Goal: Transaction & Acquisition: Purchase product/service

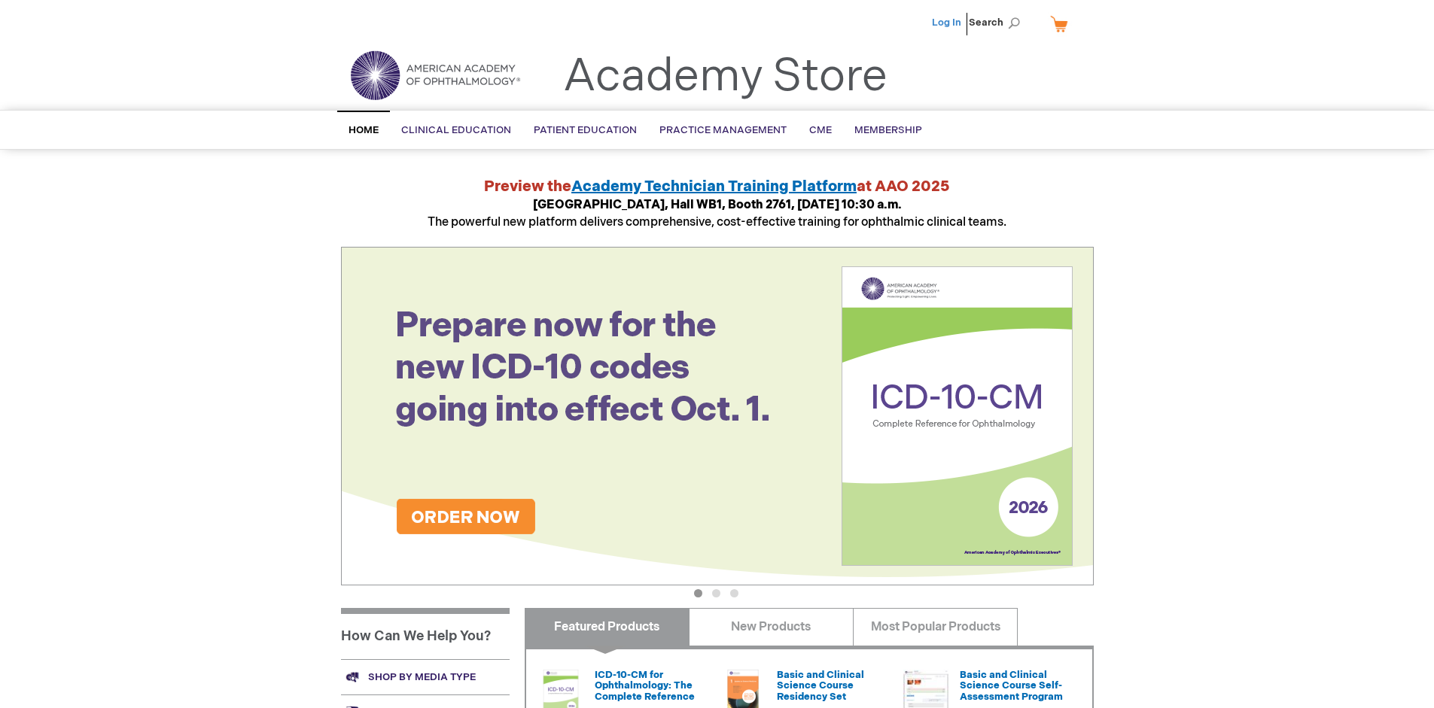
click at [948, 23] on link "Log In" at bounding box center [946, 23] width 29 height 12
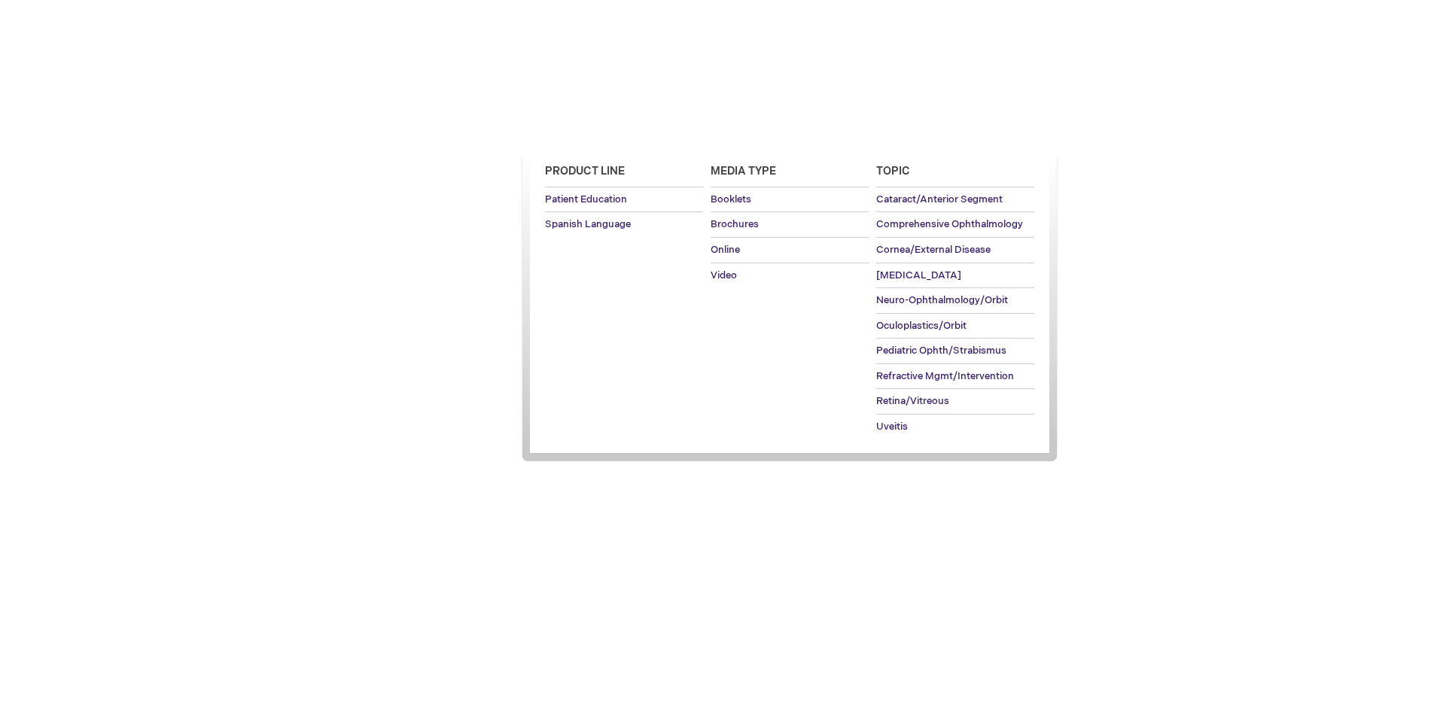
click at [581, 130] on span "Patient Education" at bounding box center [585, 130] width 103 height 12
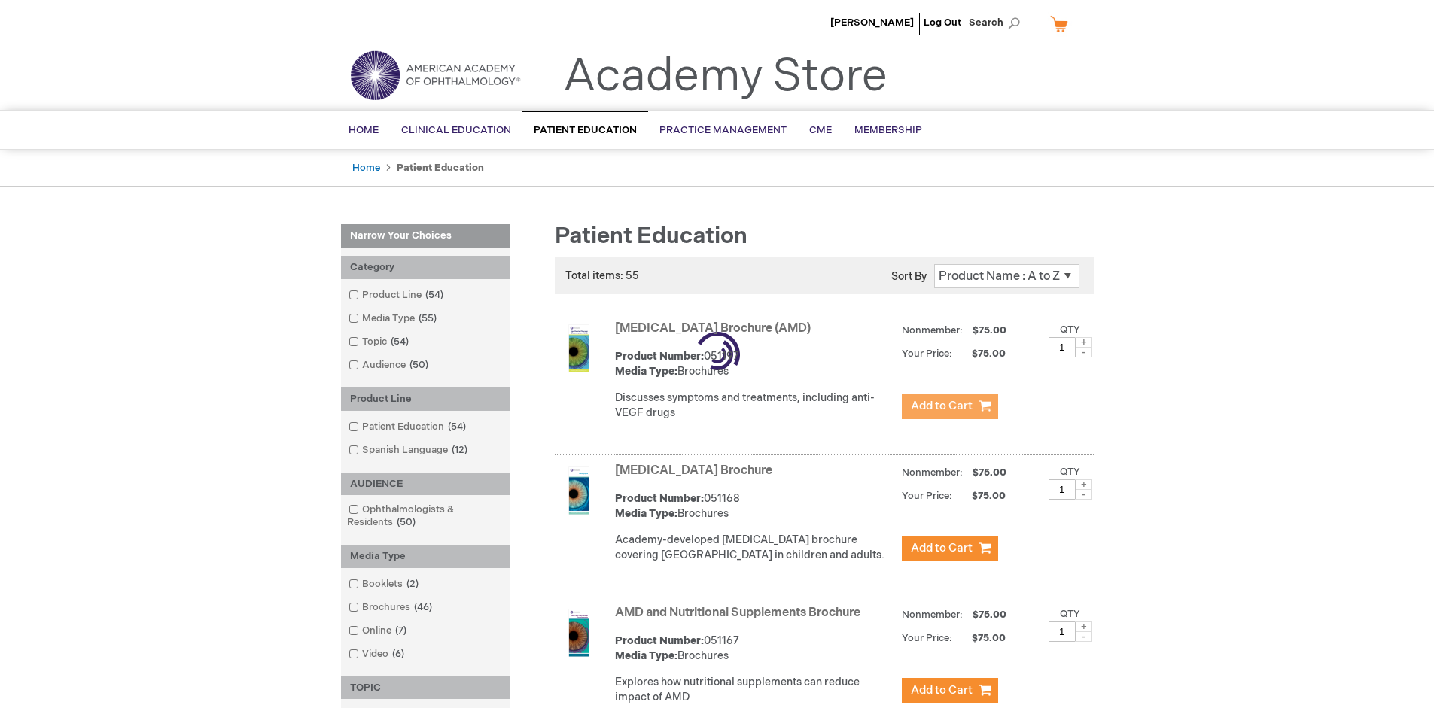
click at [949, 406] on span "Add to Cart" at bounding box center [942, 406] width 62 height 14
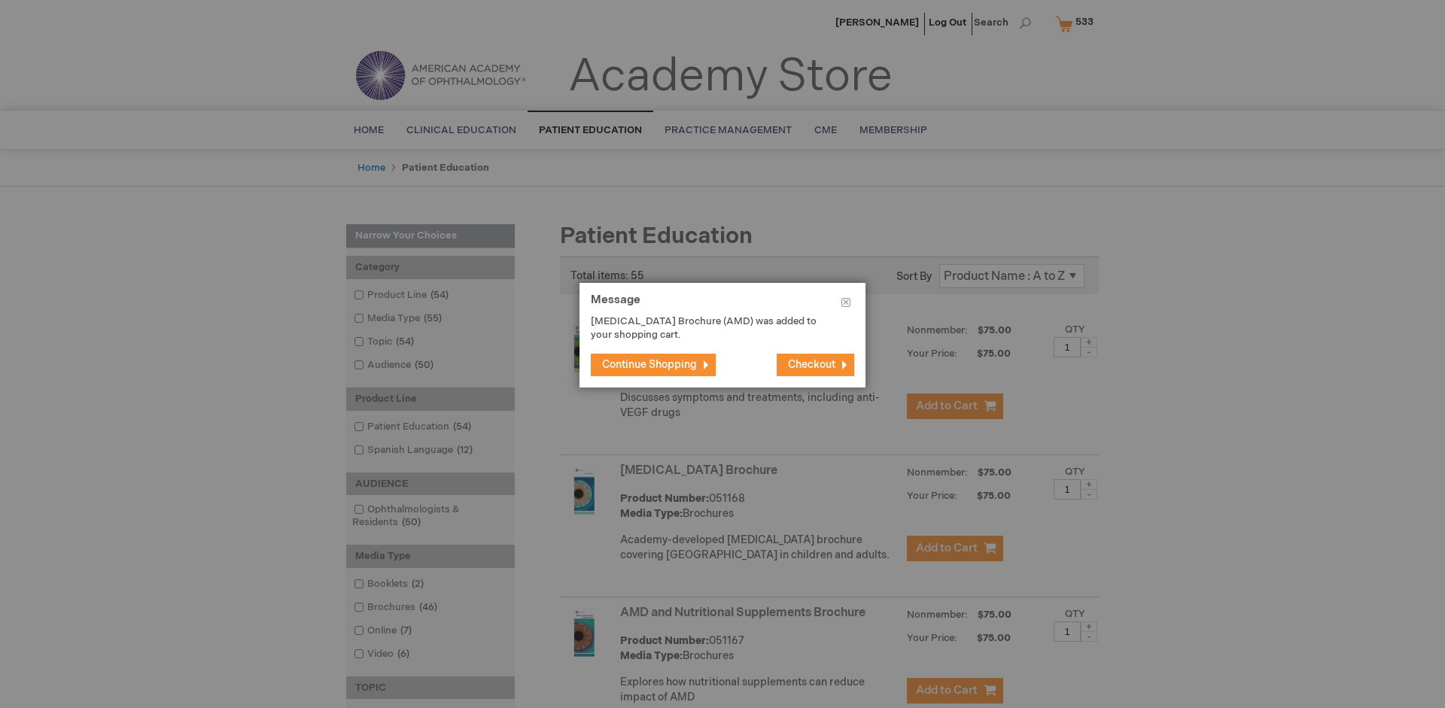
click at [650, 364] on span "Continue Shopping" at bounding box center [649, 364] width 95 height 13
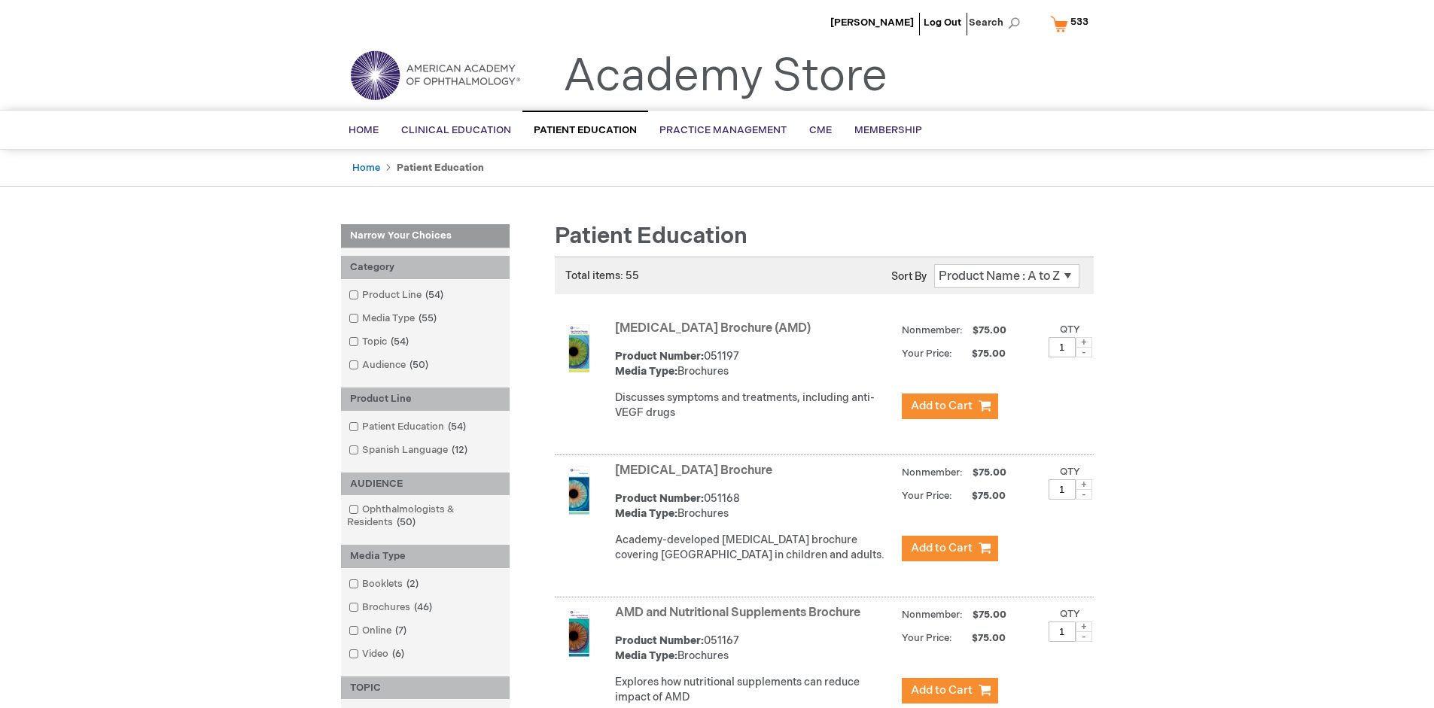
click at [741, 620] on link "AMD and Nutritional Supplements Brochure" at bounding box center [737, 613] width 245 height 14
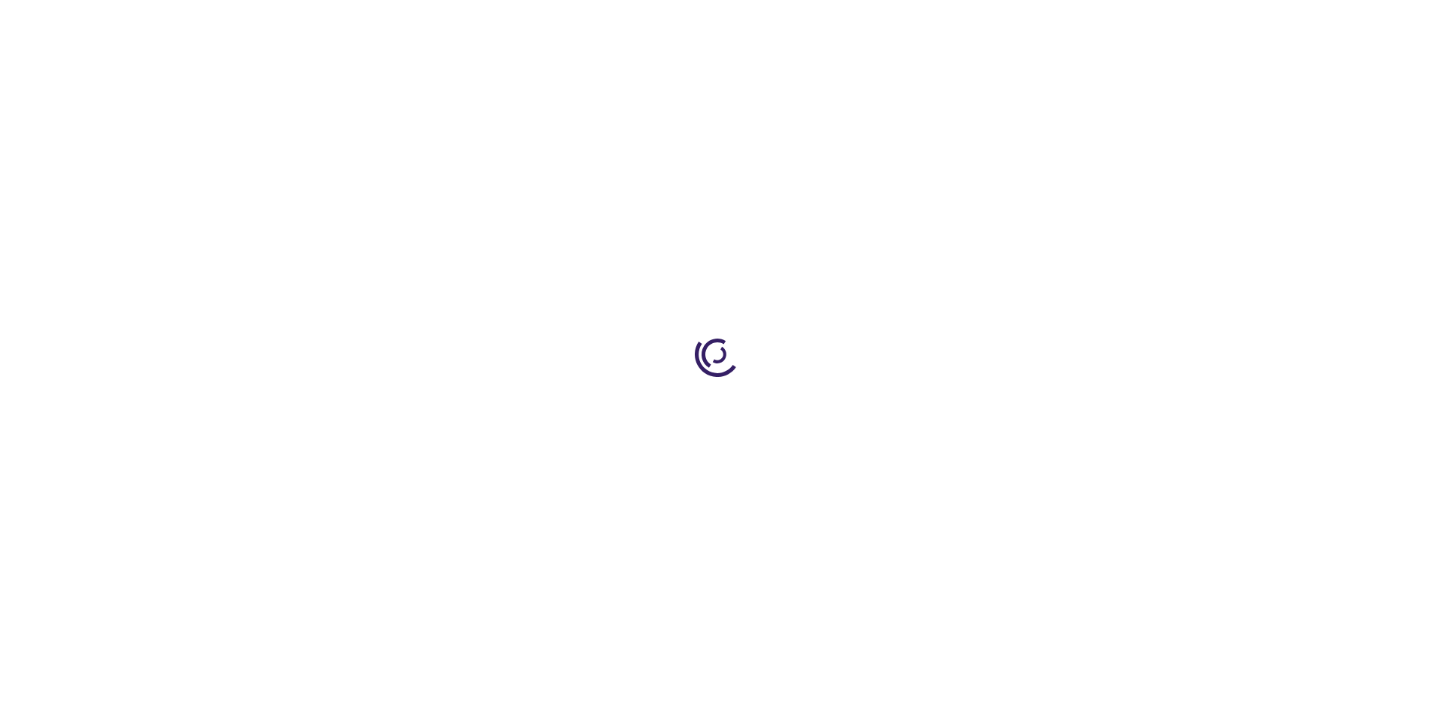
type input "1"
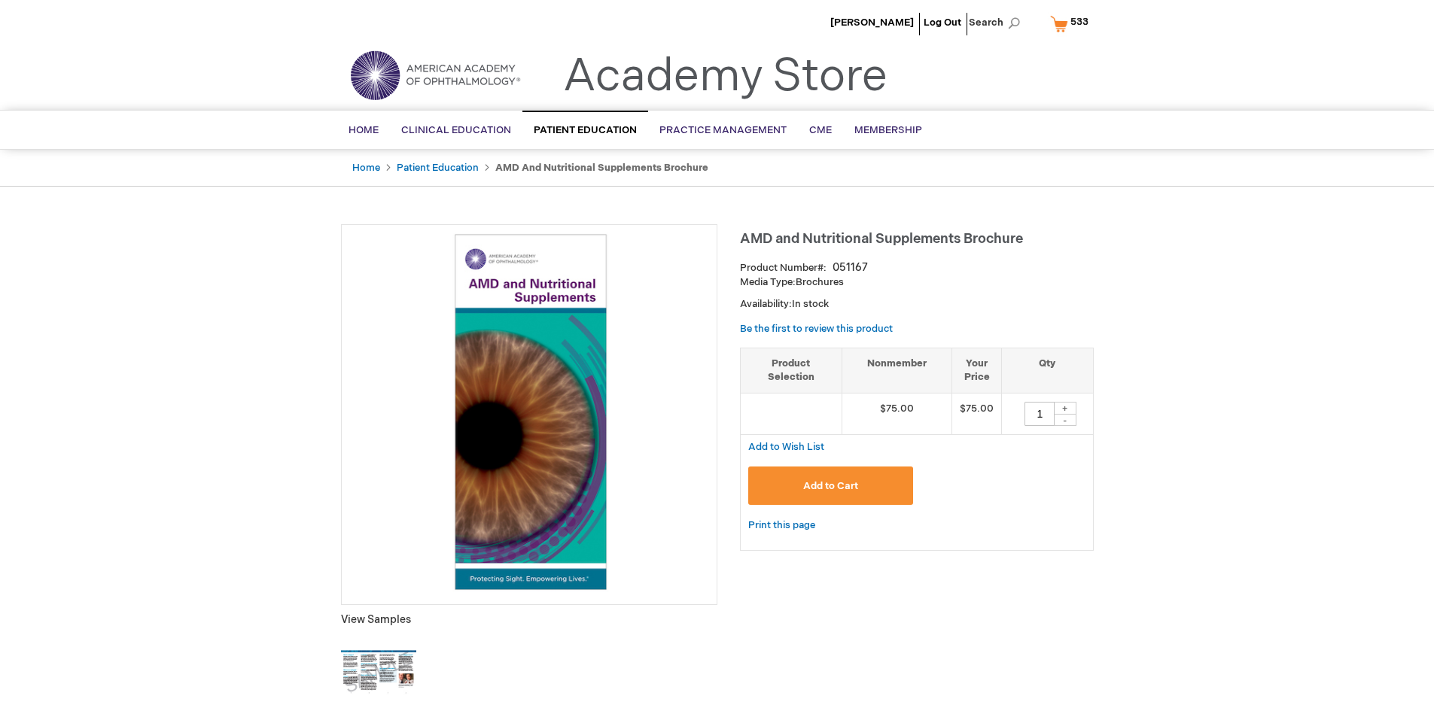
click at [830, 485] on span "Add to Cart" at bounding box center [830, 486] width 55 height 12
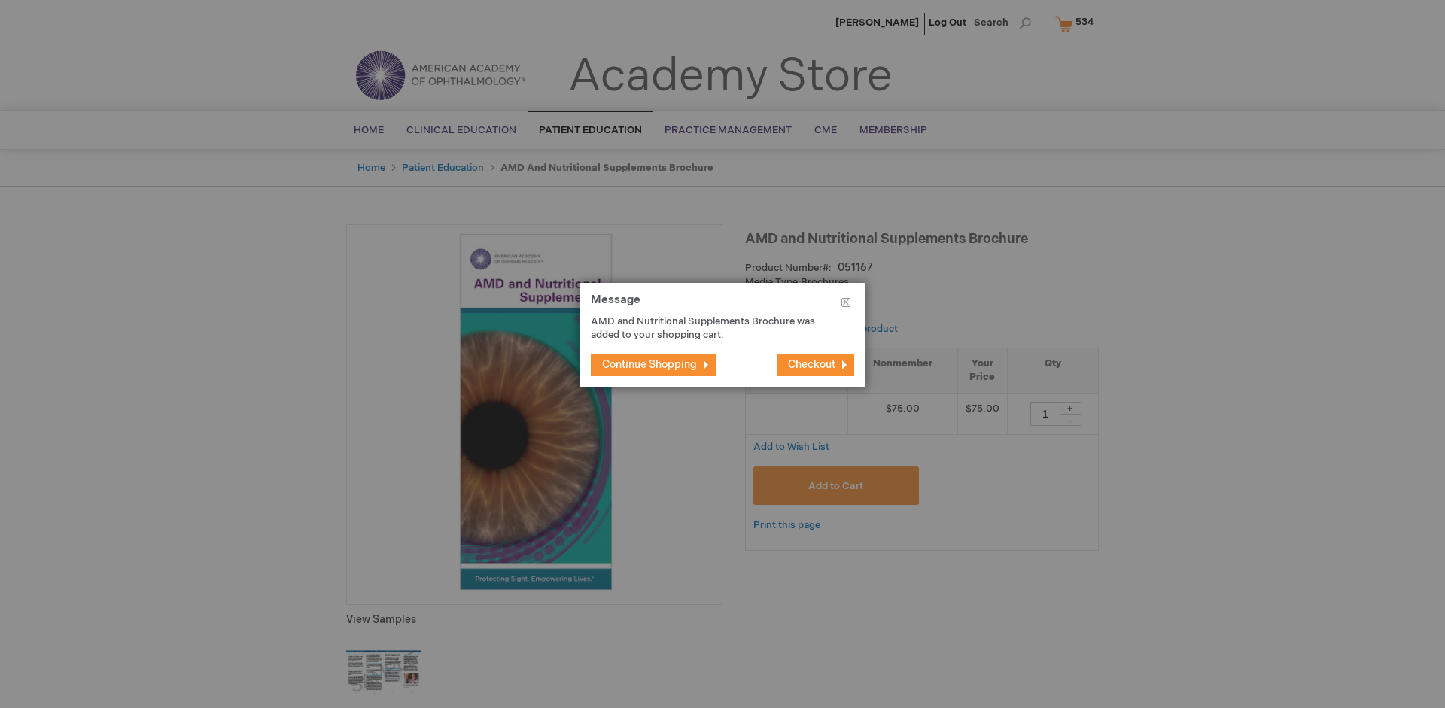
click at [650, 364] on span "Continue Shopping" at bounding box center [649, 364] width 95 height 13
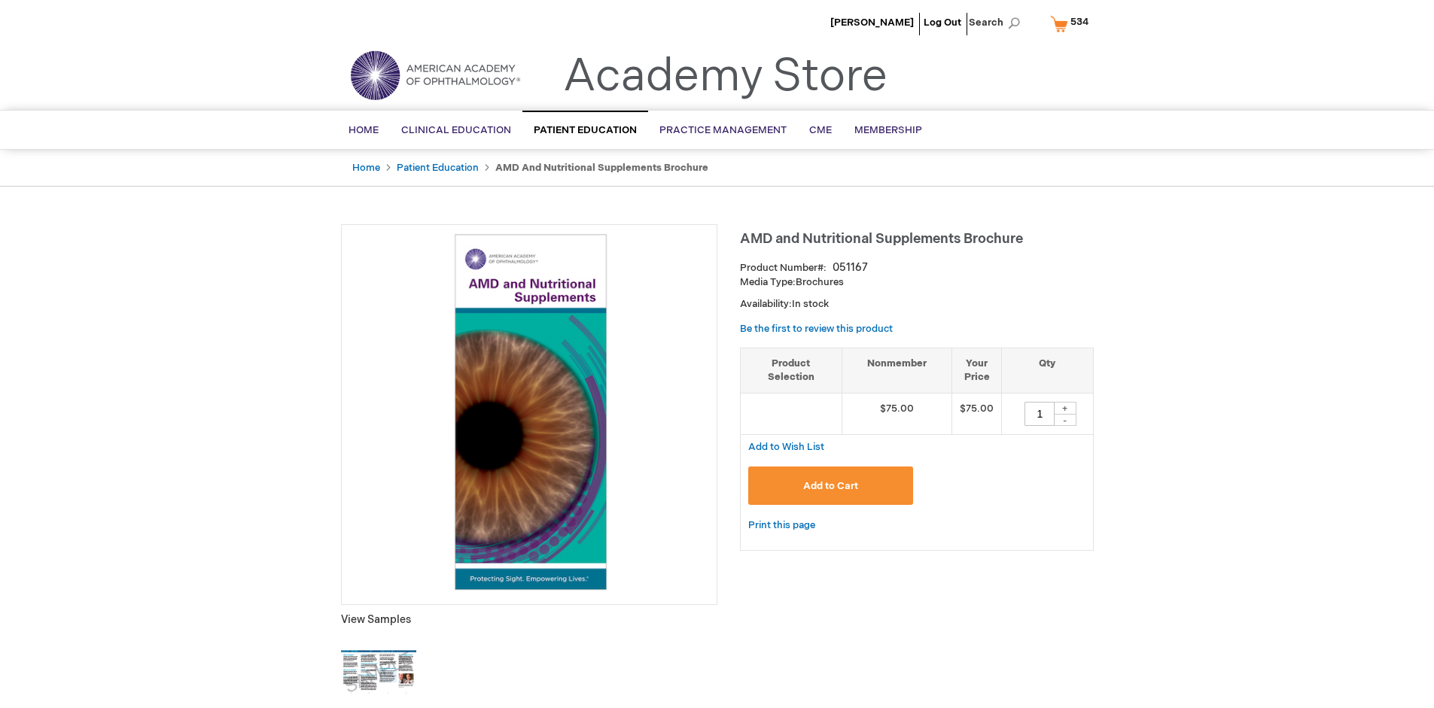
click at [1072, 23] on span "534" at bounding box center [1079, 22] width 18 height 12
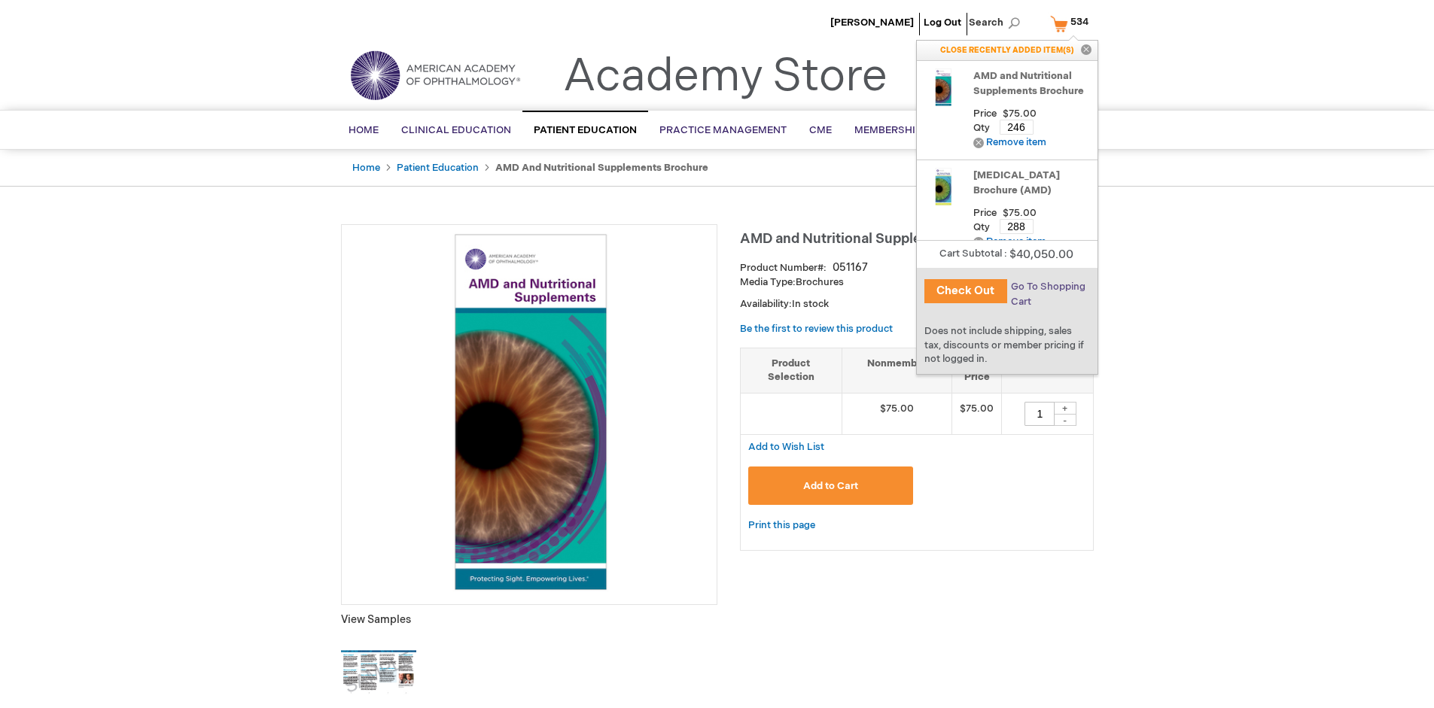
click at [1047, 287] on span "Go To Shopping Cart" at bounding box center [1048, 294] width 75 height 27
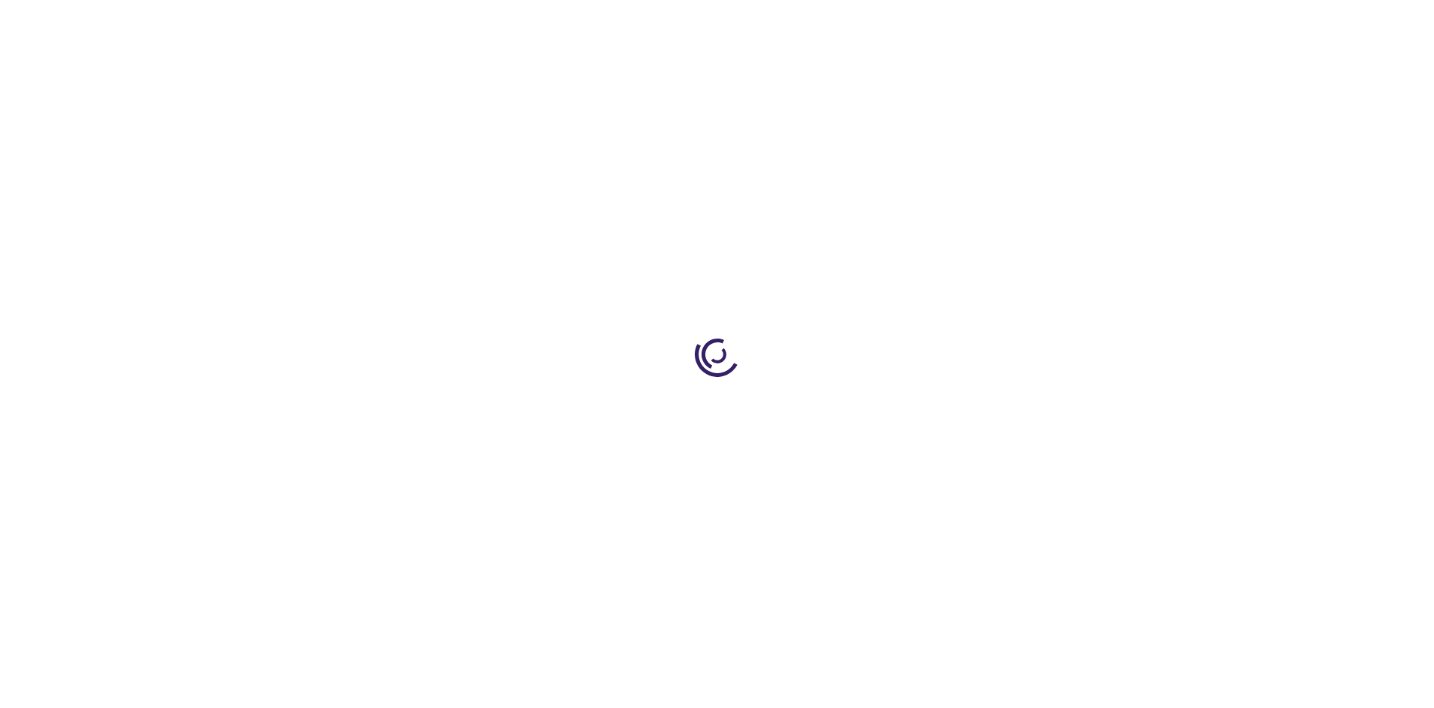
select select "US"
select select "41"
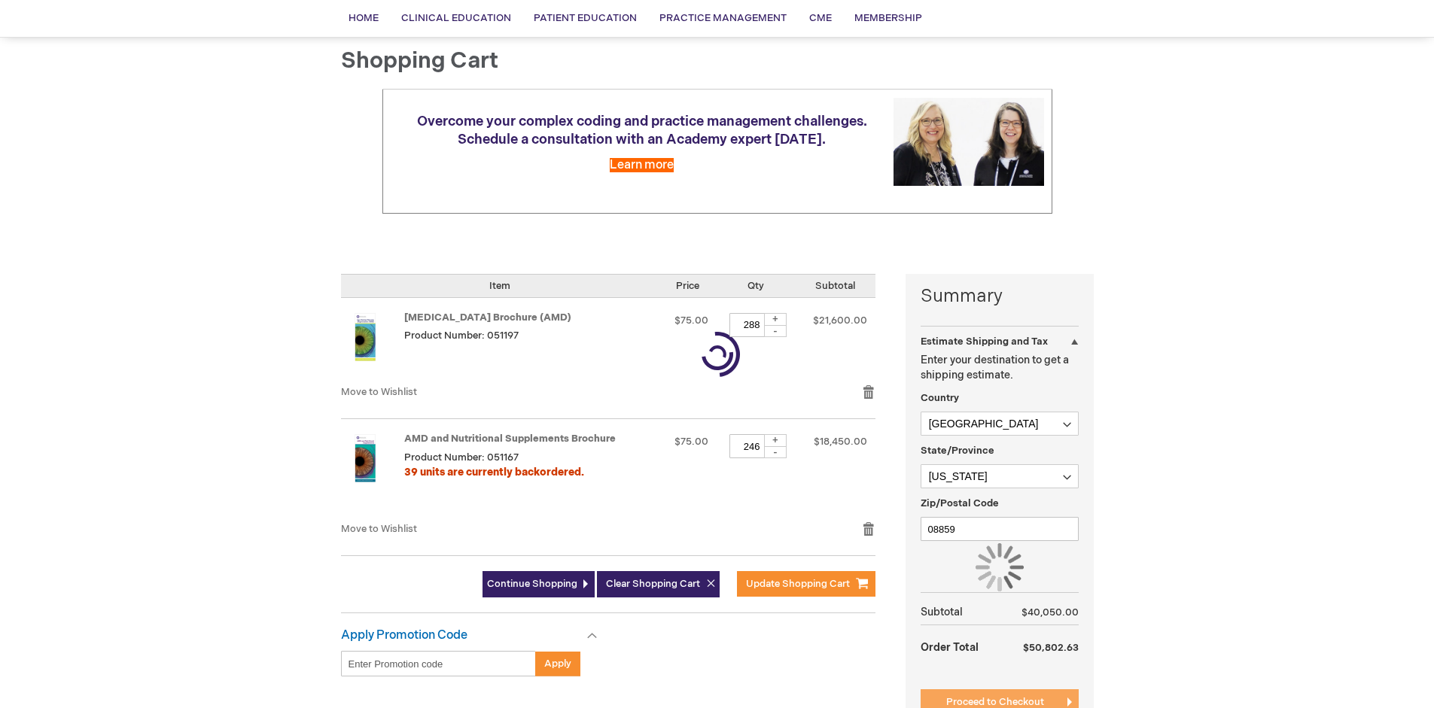
click at [994, 702] on span "Proceed to Checkout" at bounding box center [995, 702] width 98 height 12
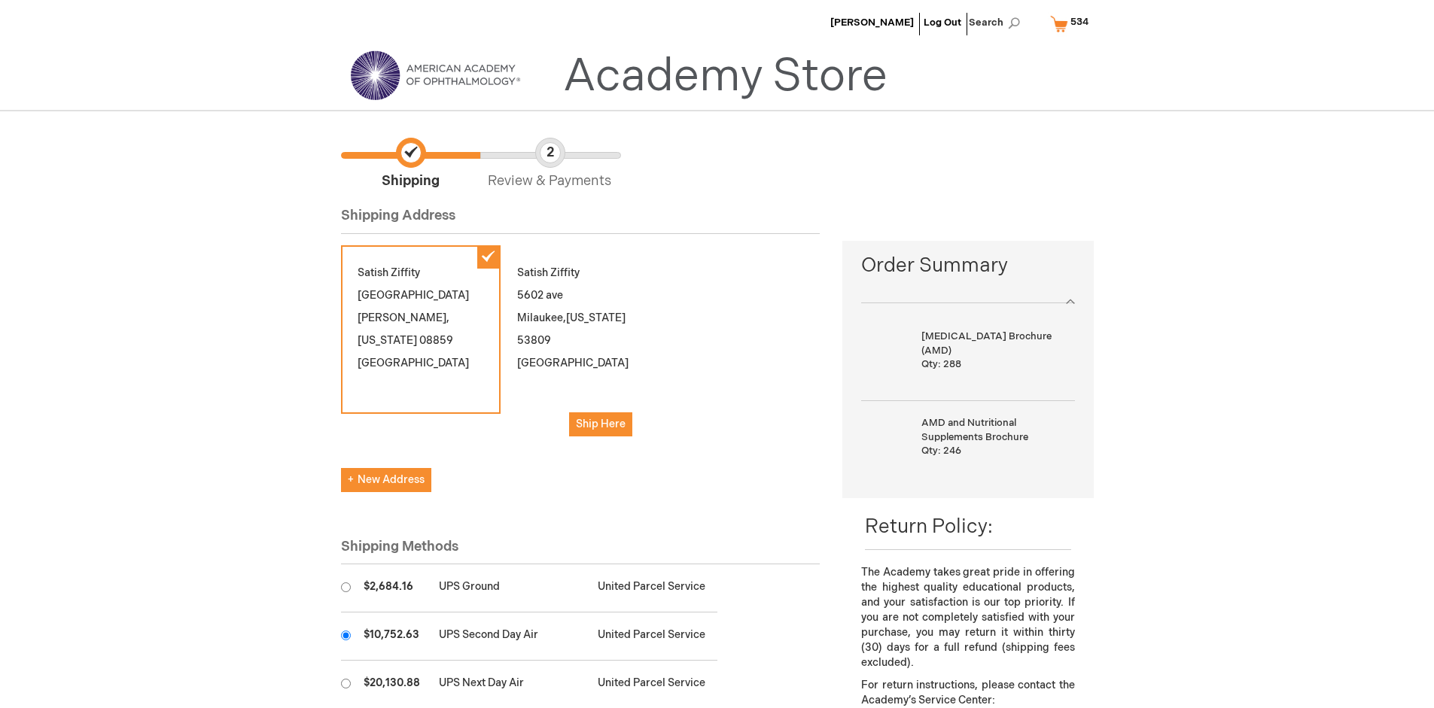
click at [345, 635] on input "radio" at bounding box center [346, 636] width 10 height 10
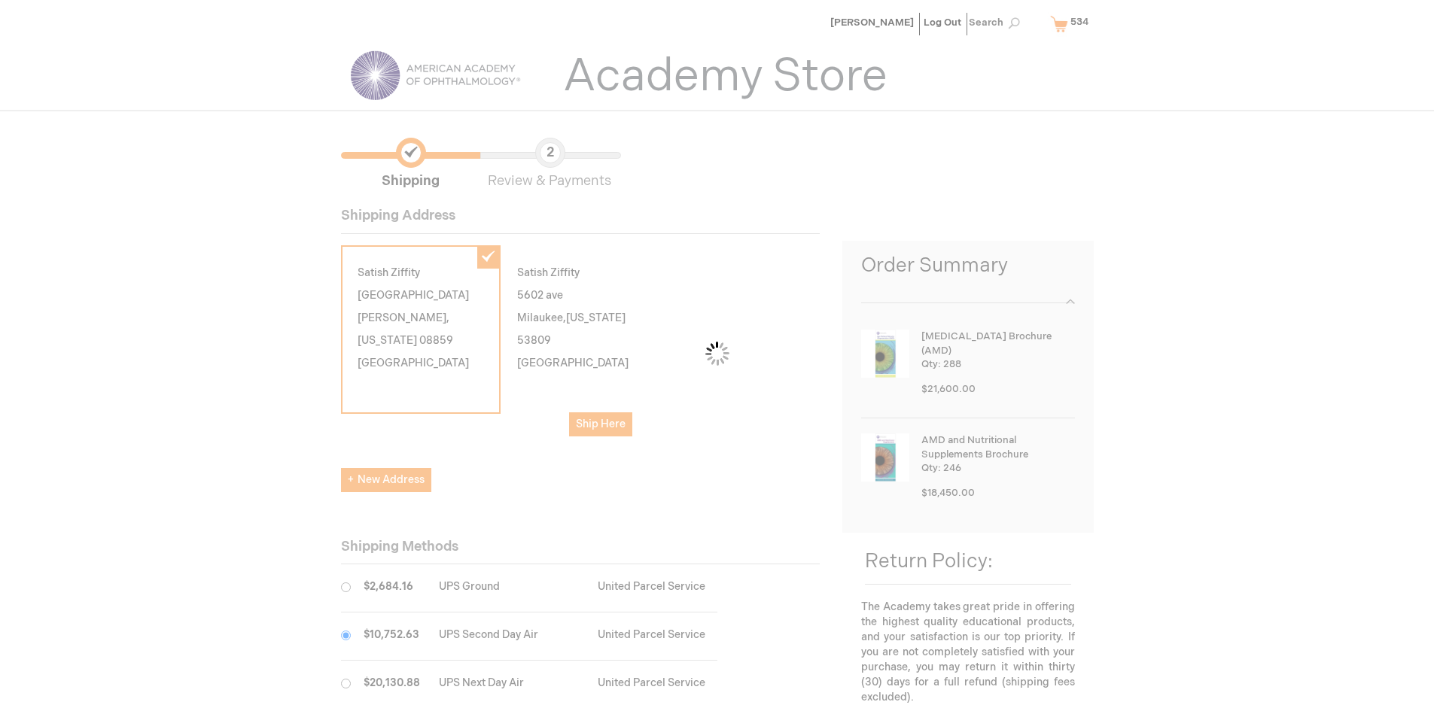
scroll to position [75, 0]
